Goal: Information Seeking & Learning: Learn about a topic

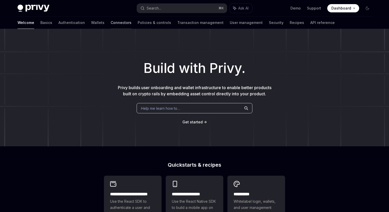
click at [111, 23] on link "Connectors" at bounding box center [121, 22] width 21 height 12
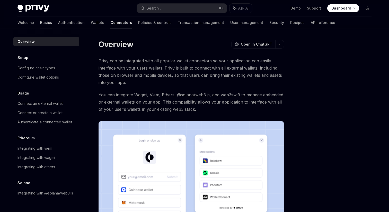
click at [40, 25] on link "Basics" at bounding box center [46, 22] width 12 height 12
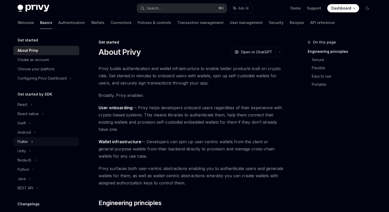
scroll to position [62, 0]
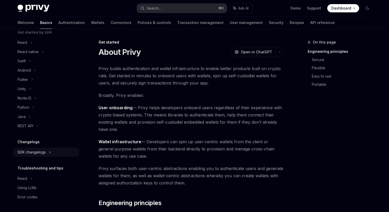
click at [27, 46] on div "SDK changelogs" at bounding box center [22, 42] width 10 height 6
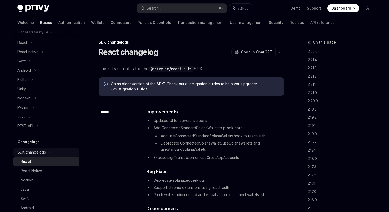
type textarea "*"
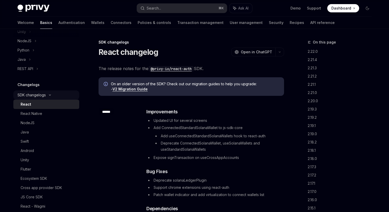
scroll to position [120, 0]
